Goal: Navigation & Orientation: Find specific page/section

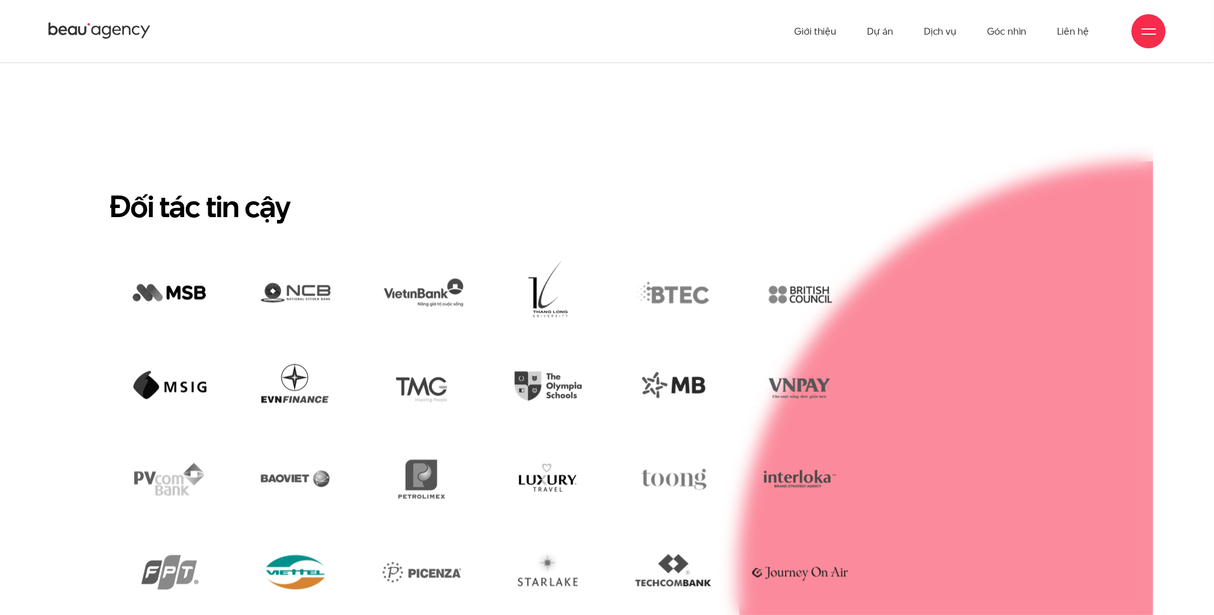
scroll to position [2786, 0]
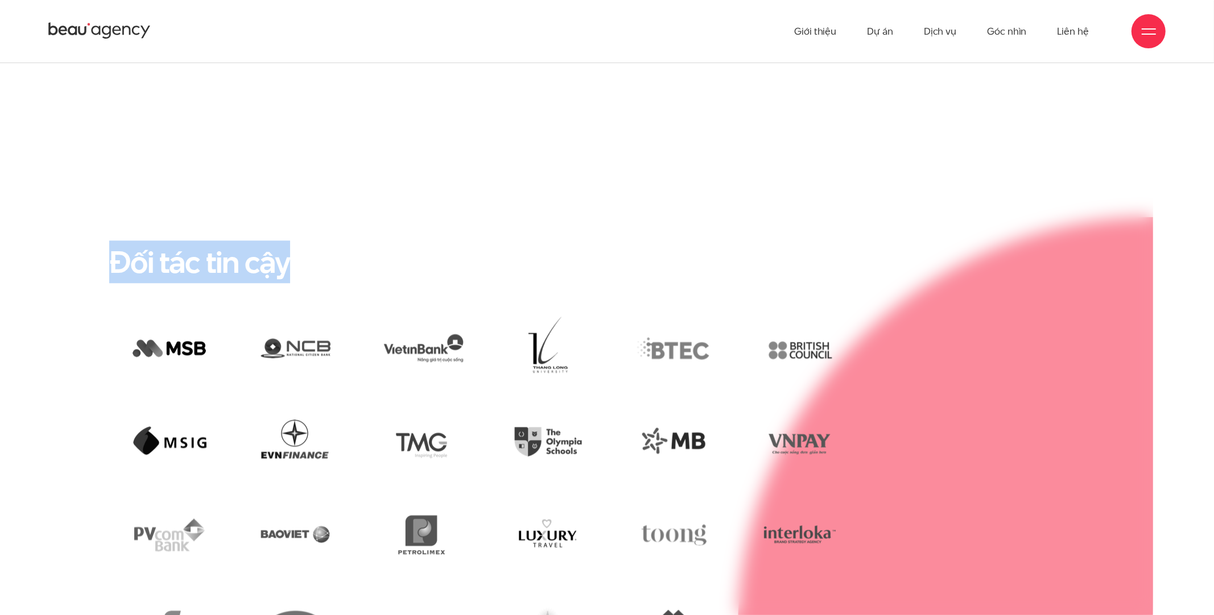
drag, startPoint x: 114, startPoint y: 220, endPoint x: 291, endPoint y: 219, distance: 176.9
click at [291, 243] on h2 "Đối tác tin cậy" at bounding box center [606, 261] width 995 height 37
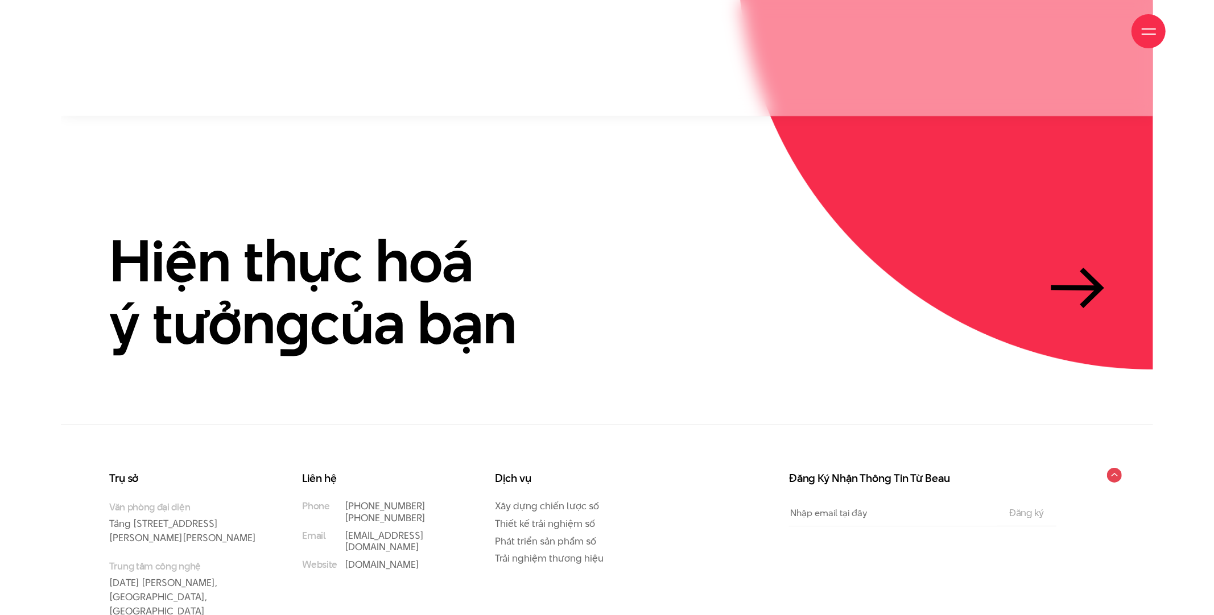
scroll to position [3496, 0]
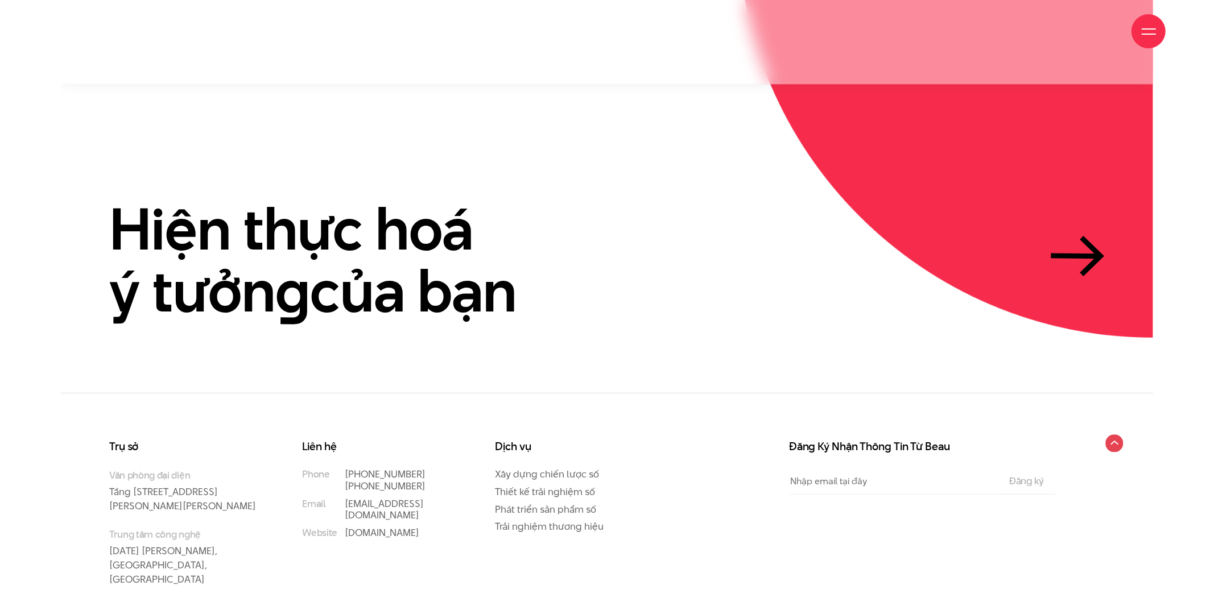
click at [1115, 435] on circle at bounding box center [1114, 444] width 18 height 18
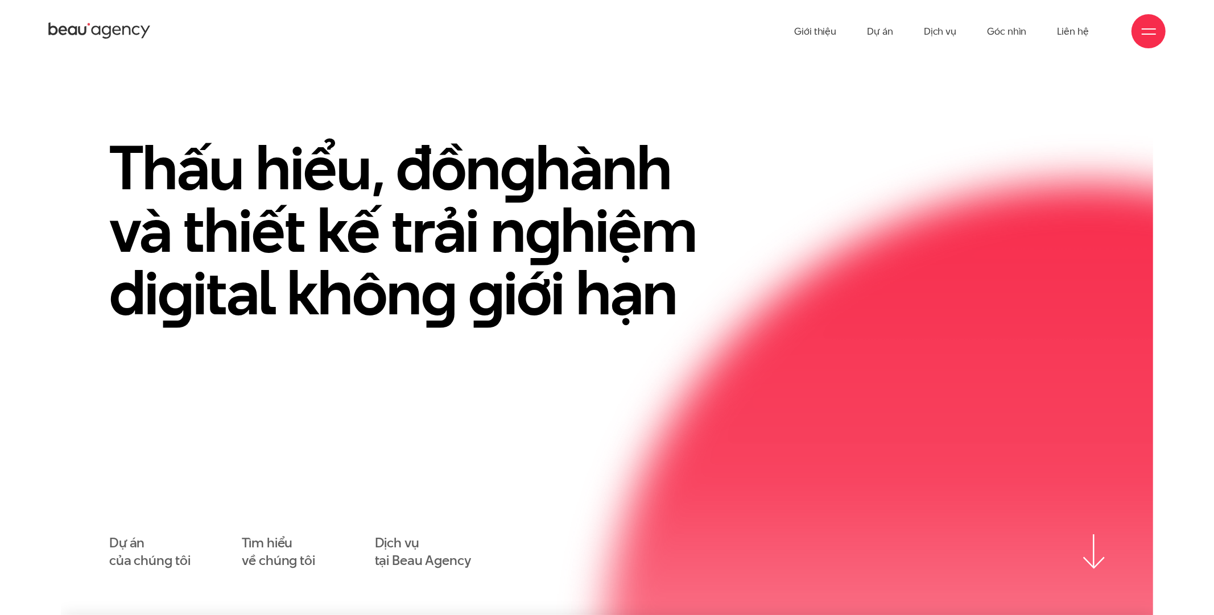
click at [1145, 28] on span at bounding box center [1148, 28] width 14 height 1
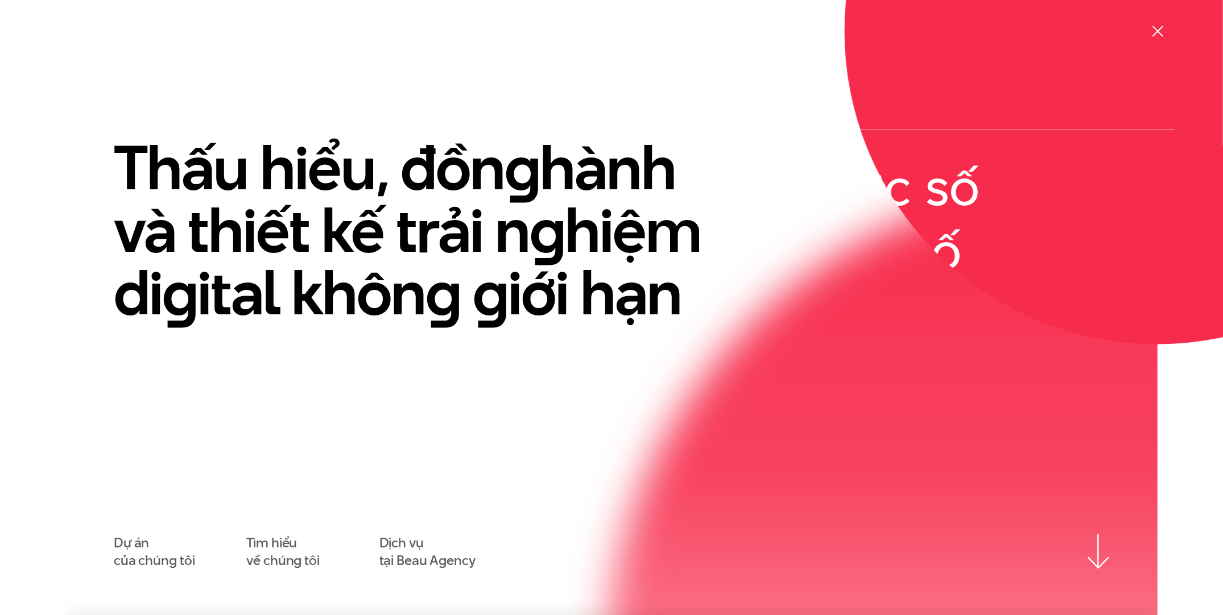
click at [1153, 28] on div at bounding box center [1157, 31] width 14 height 14
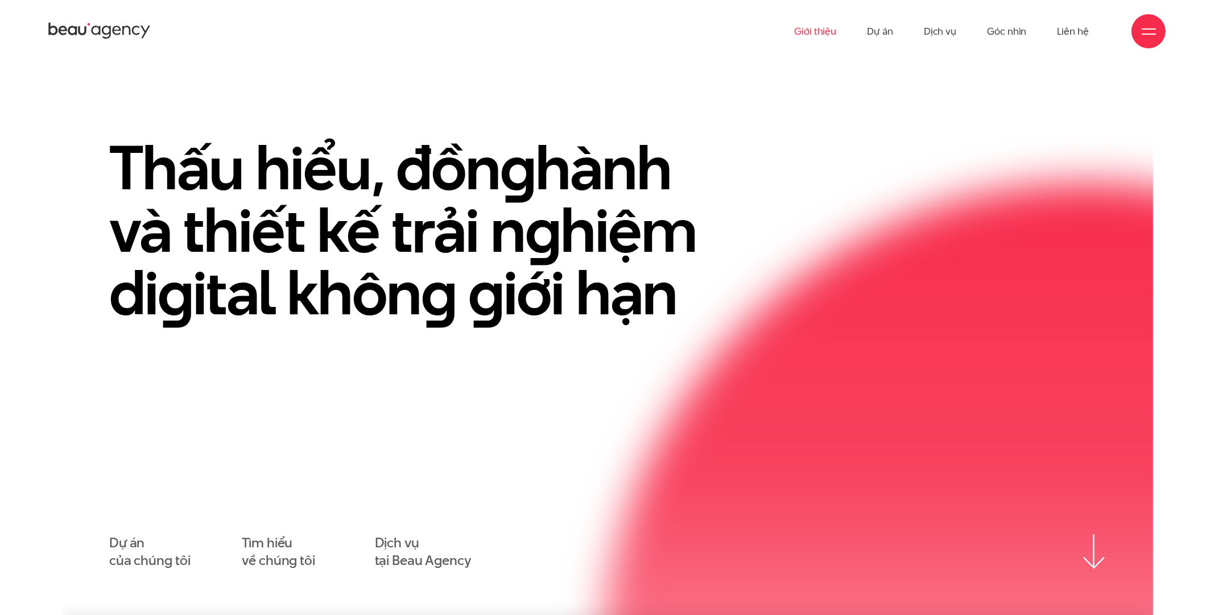
click at [821, 30] on link "Giới thiệu" at bounding box center [815, 31] width 42 height 63
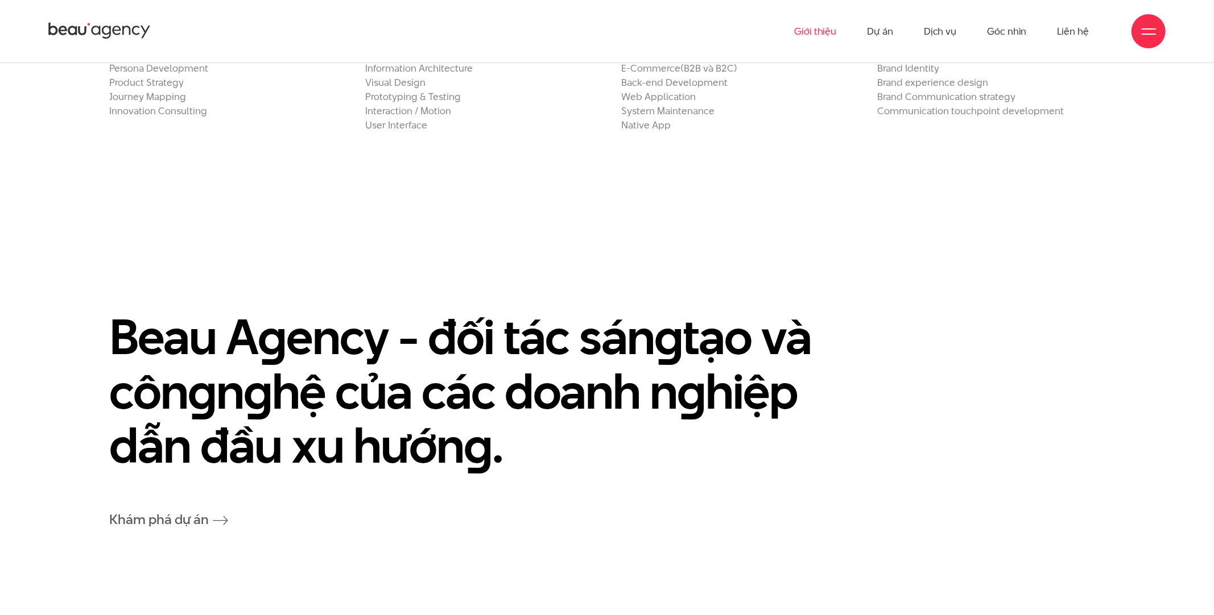
scroll to position [2616, 0]
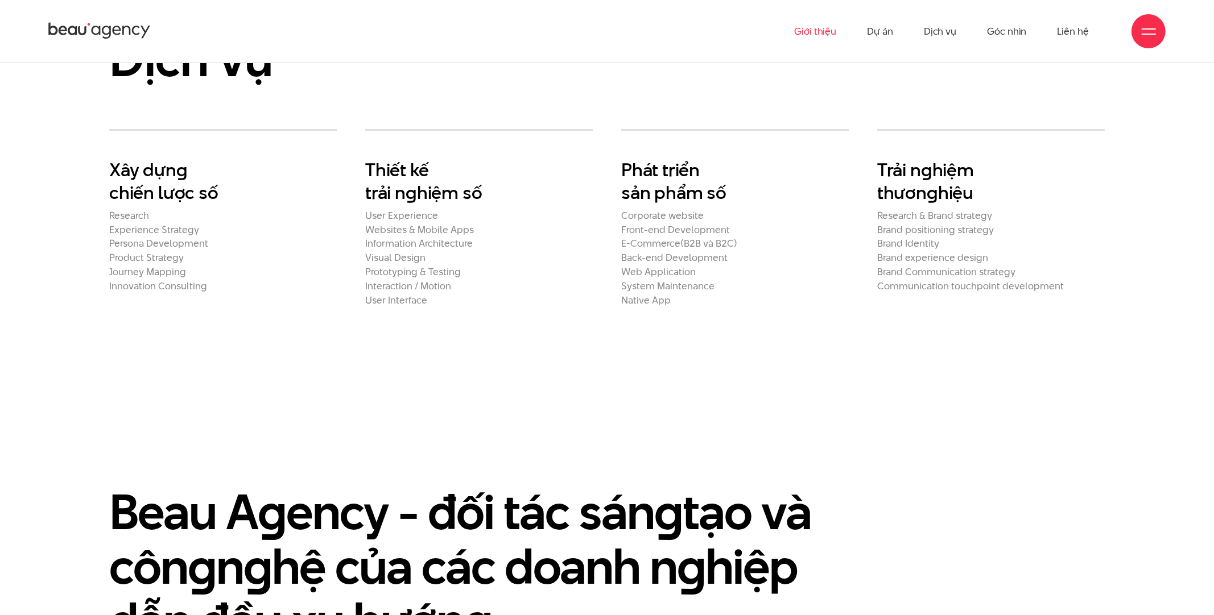
click at [168, 159] on h2 "Xây dựn g chiến lược số" at bounding box center [222, 181] width 227 height 45
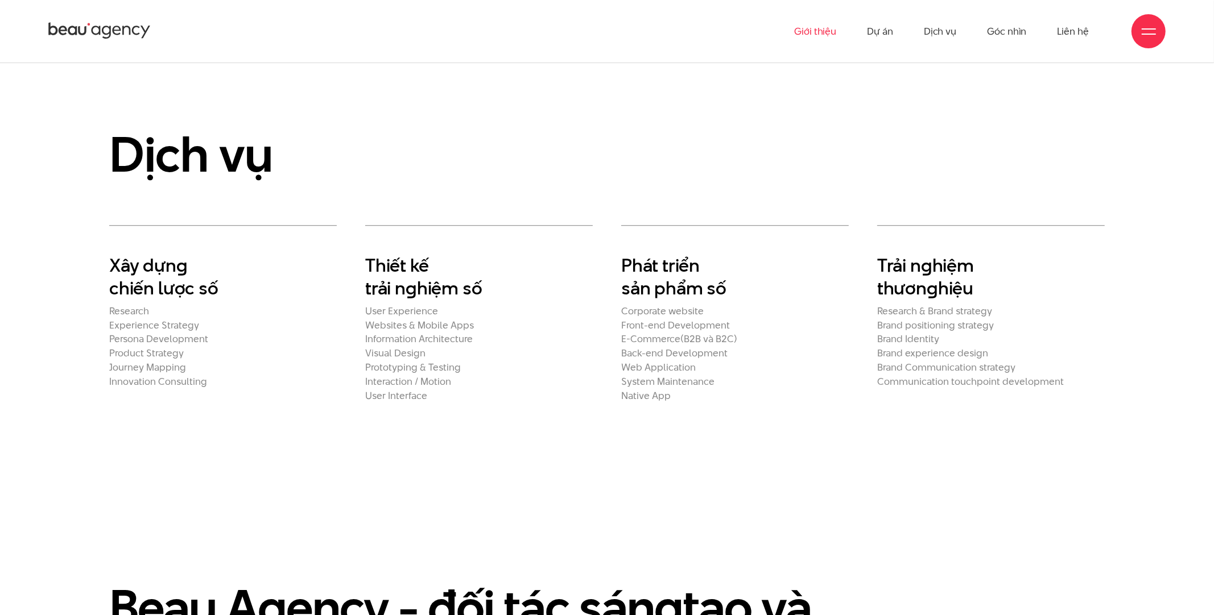
scroll to position [2331, 0]
